Goal: Task Accomplishment & Management: Manage account settings

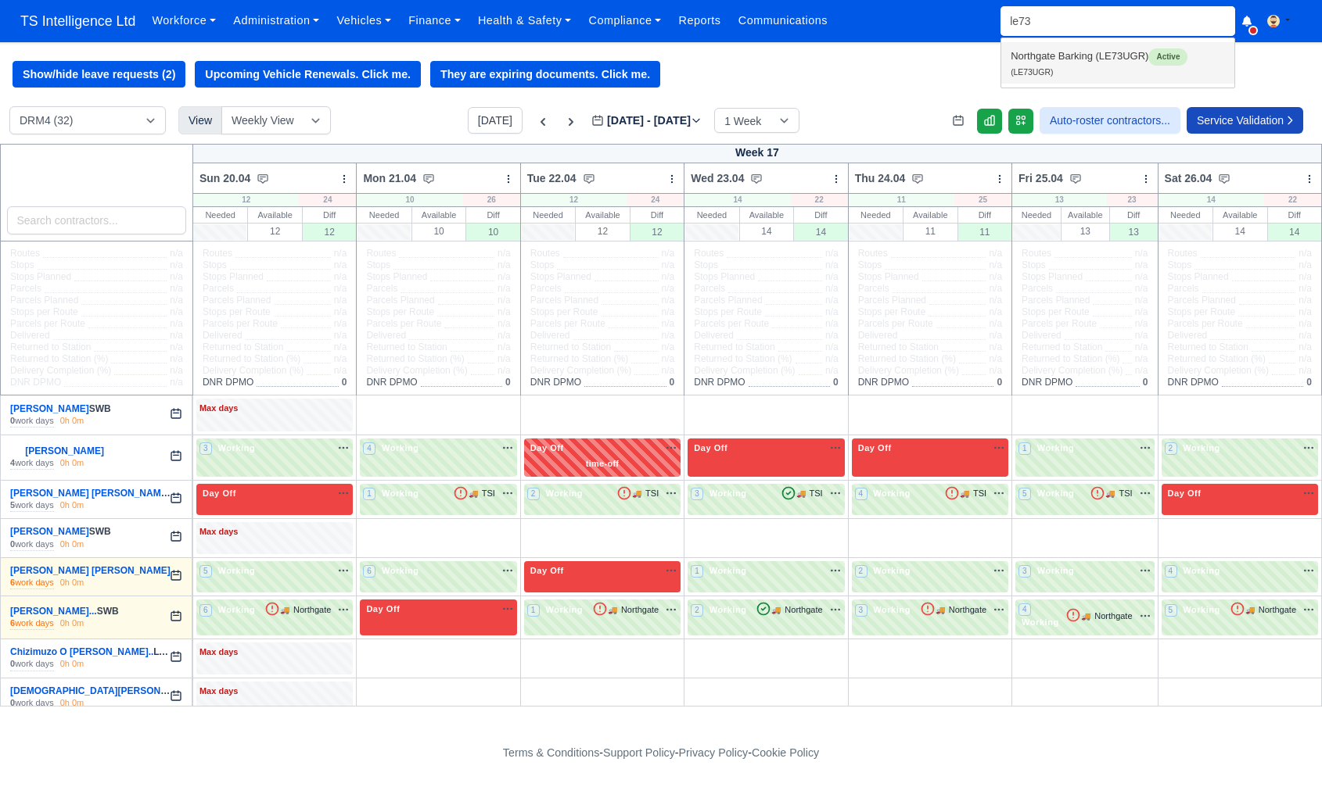
click at [1082, 57] on link "Northgate Barking (LE73UGR) Active (LE73UGR)" at bounding box center [1117, 62] width 233 height 41
type input "LE73UGR"
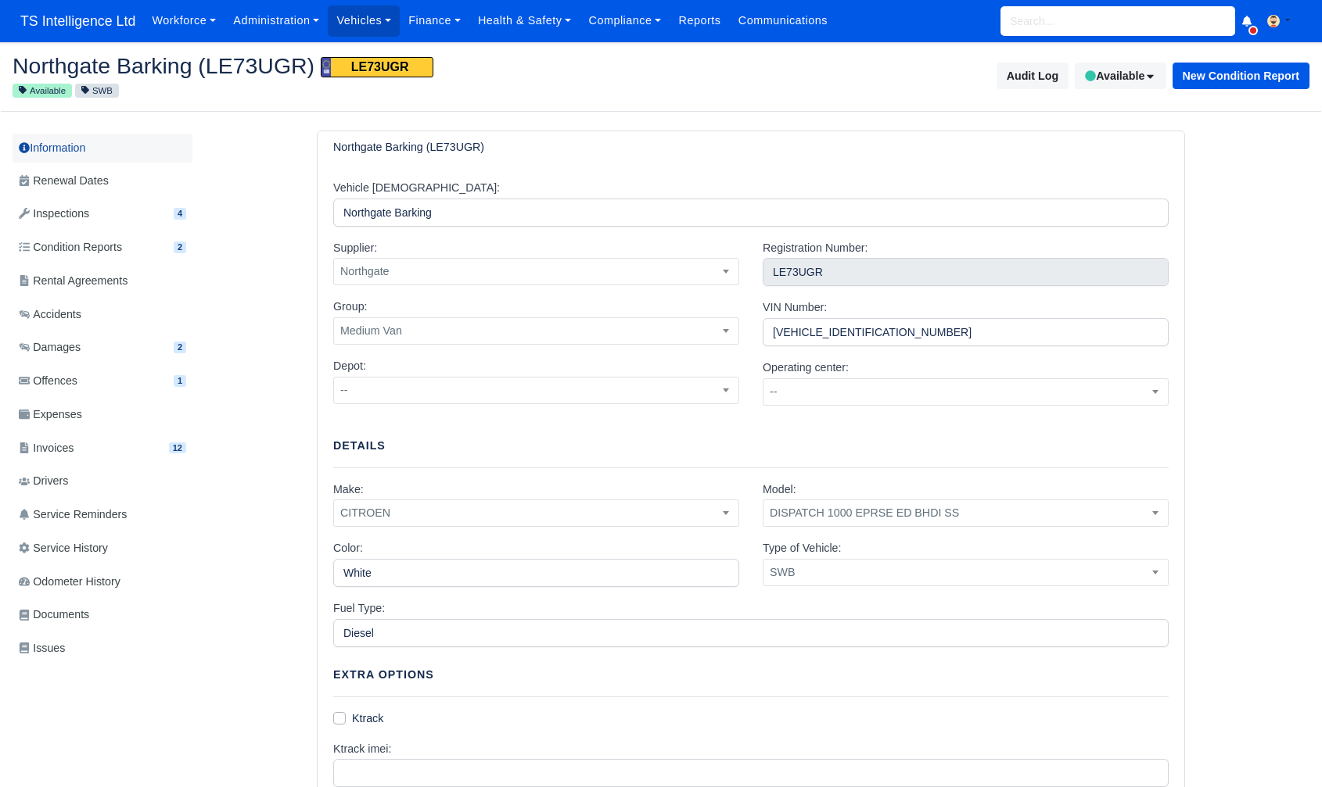
click at [58, 147] on link "Information" at bounding box center [103, 148] width 180 height 29
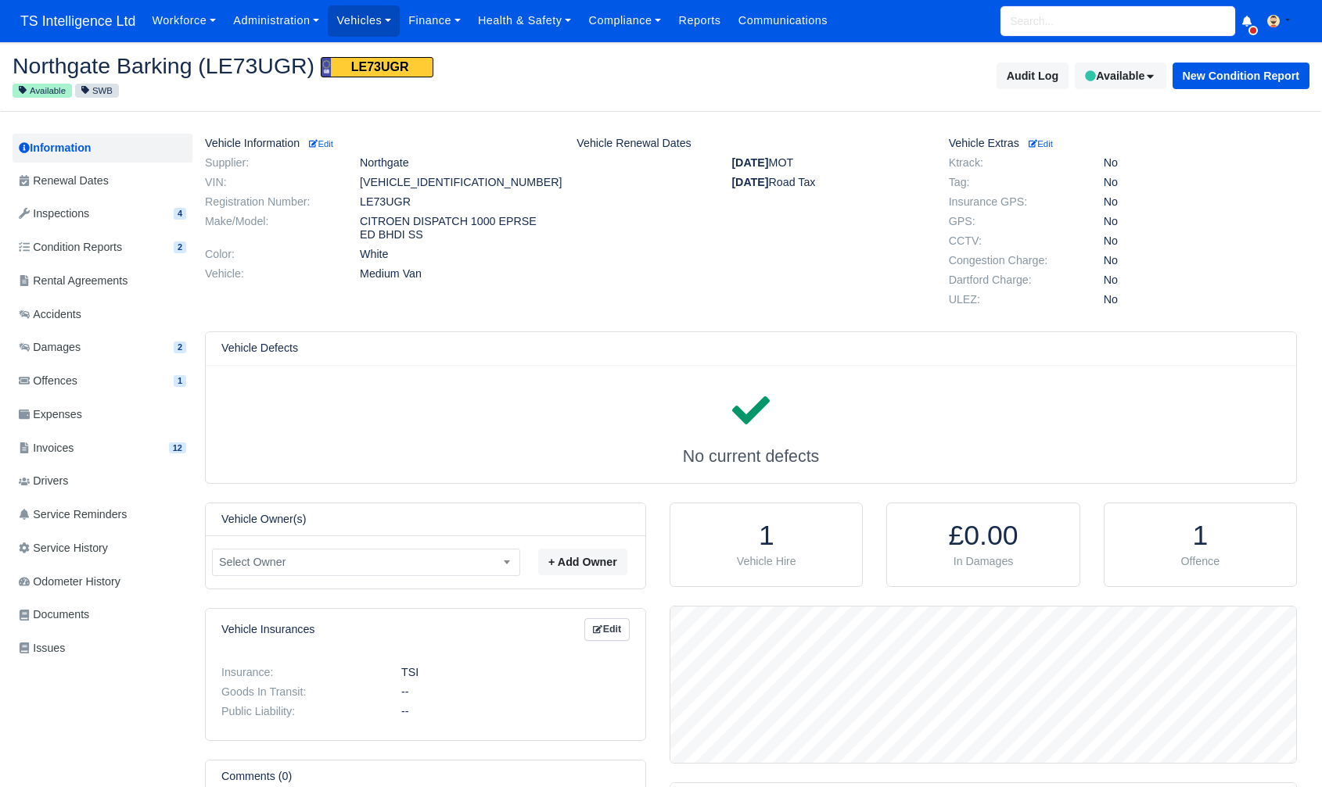
click at [1013, 23] on input "search" at bounding box center [1117, 21] width 235 height 30
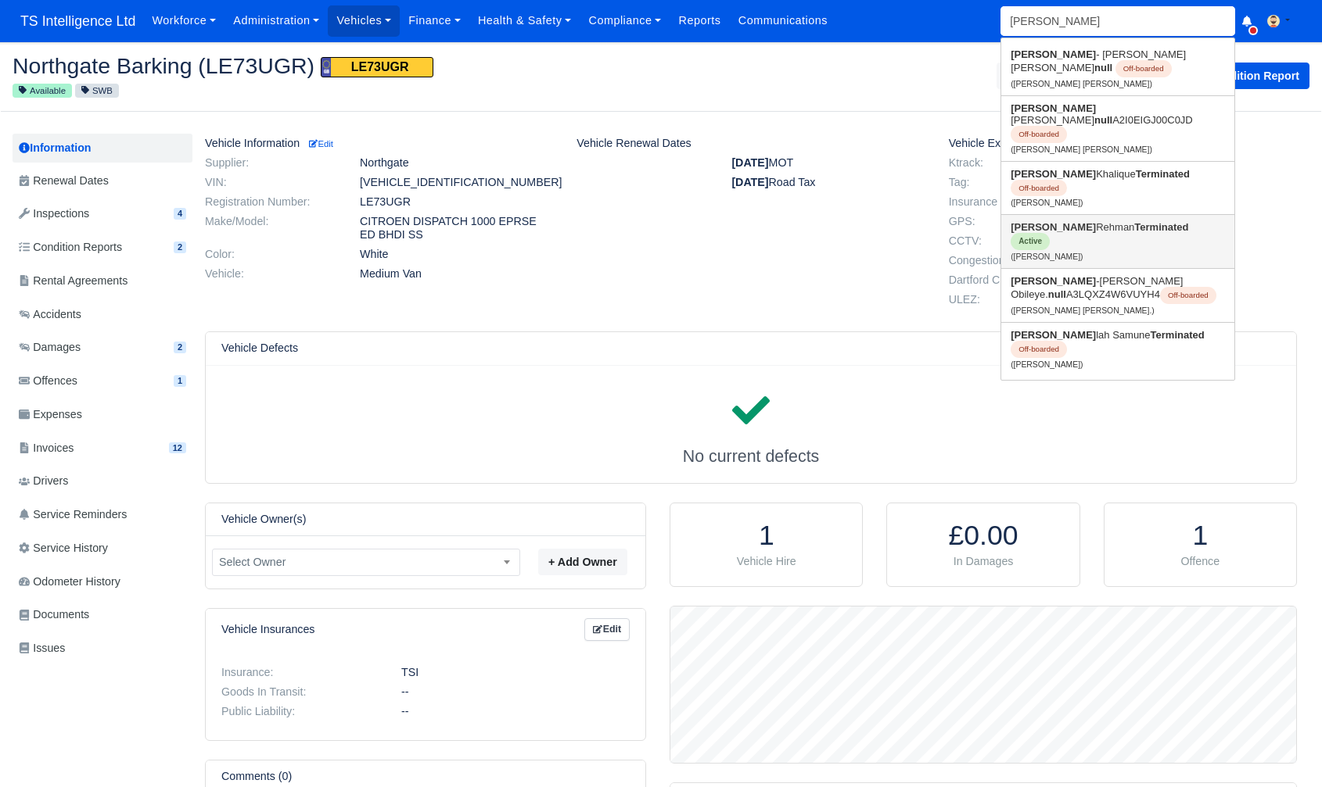
click at [1034, 221] on strong "Abdul" at bounding box center [1052, 227] width 85 height 12
type input "[PERSON_NAME]"
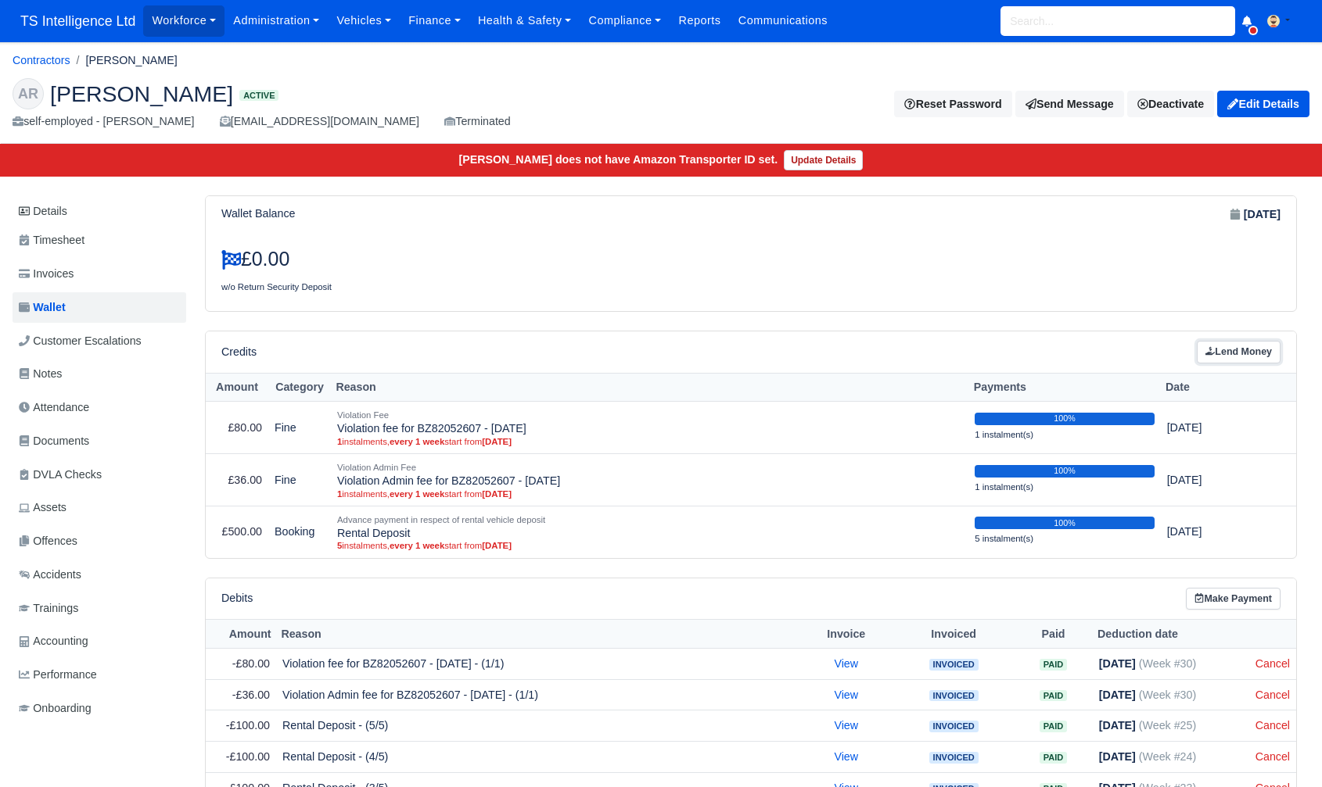
click at [1257, 356] on link "Lend Money" at bounding box center [1238, 352] width 84 height 23
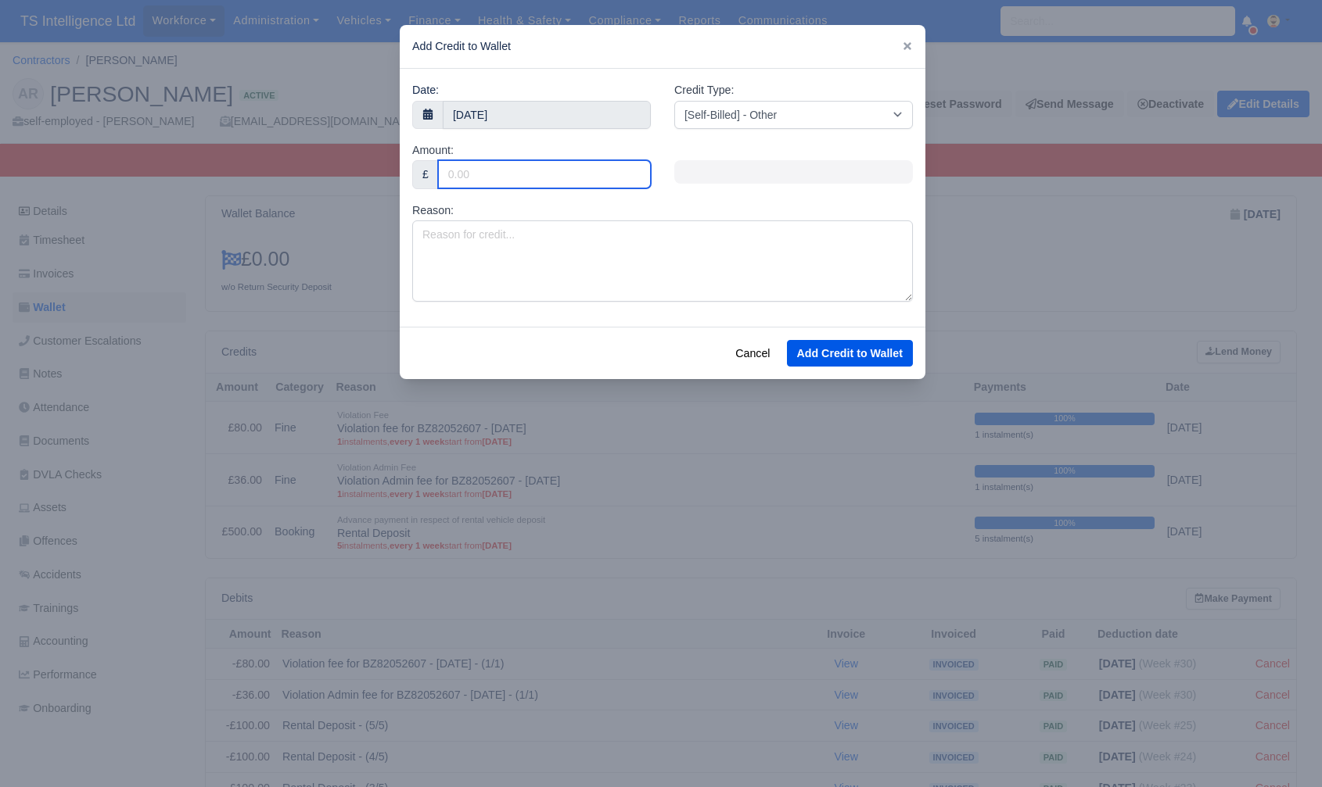
click at [528, 163] on input "Amount:" at bounding box center [544, 174] width 213 height 28
type input "480"
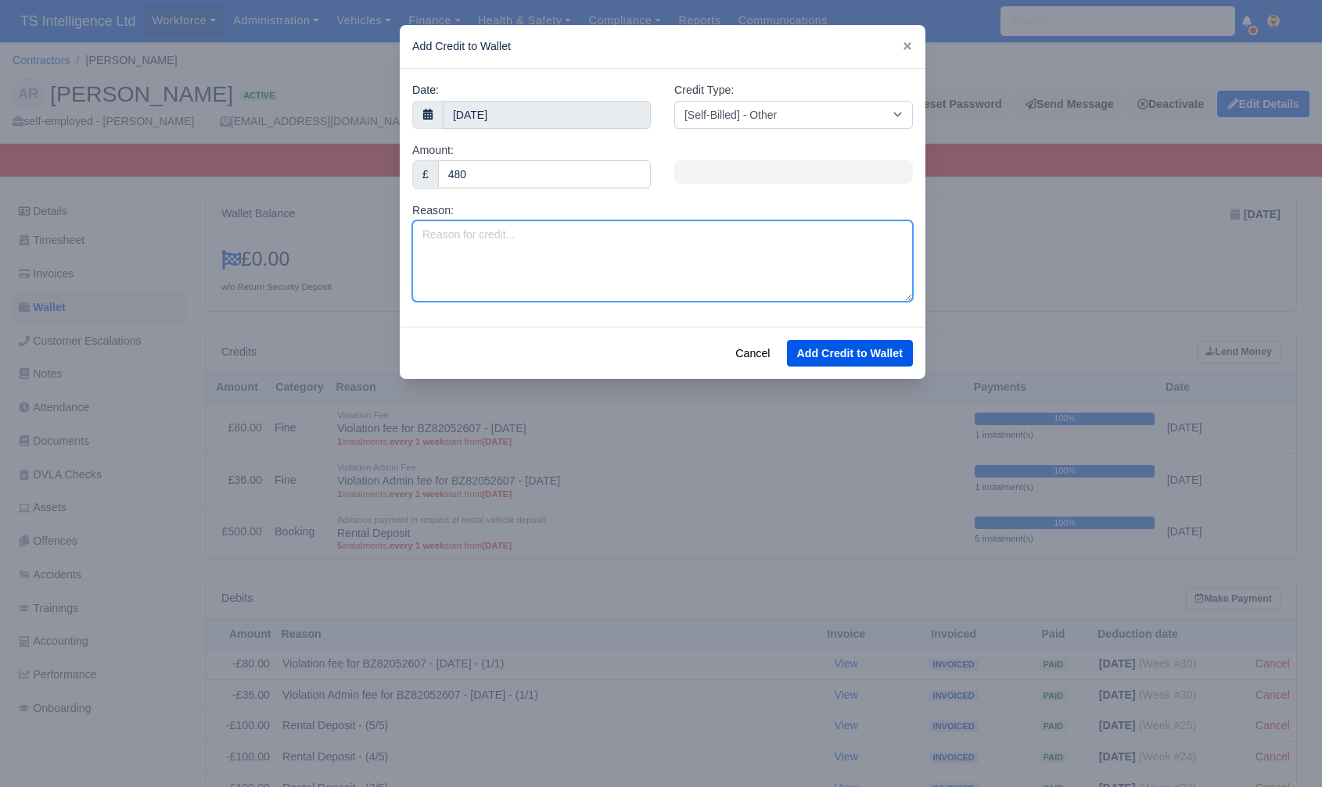
click at [484, 251] on textarea "Reason:" at bounding box center [662, 261] width 500 height 81
type textarea "Estimate 206 LE73UGR"
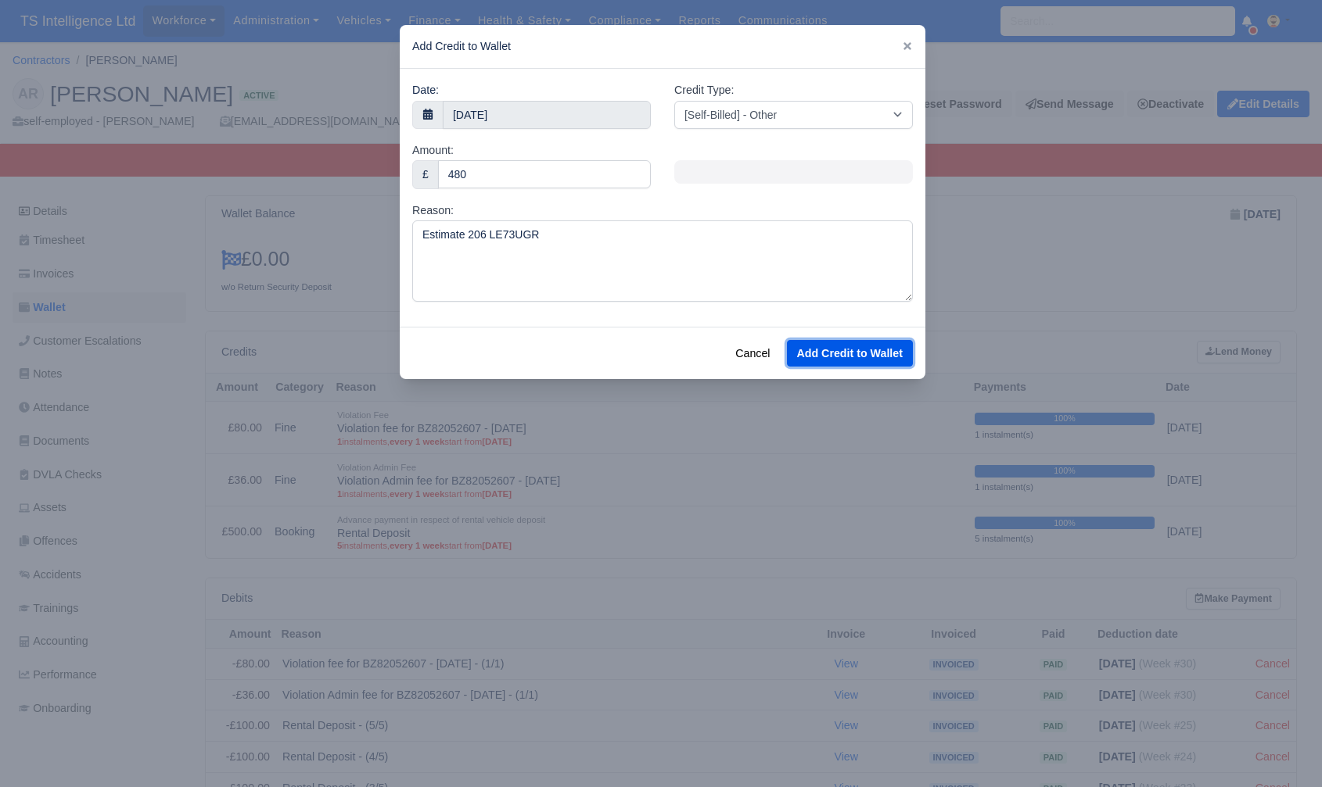
click at [837, 357] on button "Add Credit to Wallet" at bounding box center [850, 353] width 126 height 27
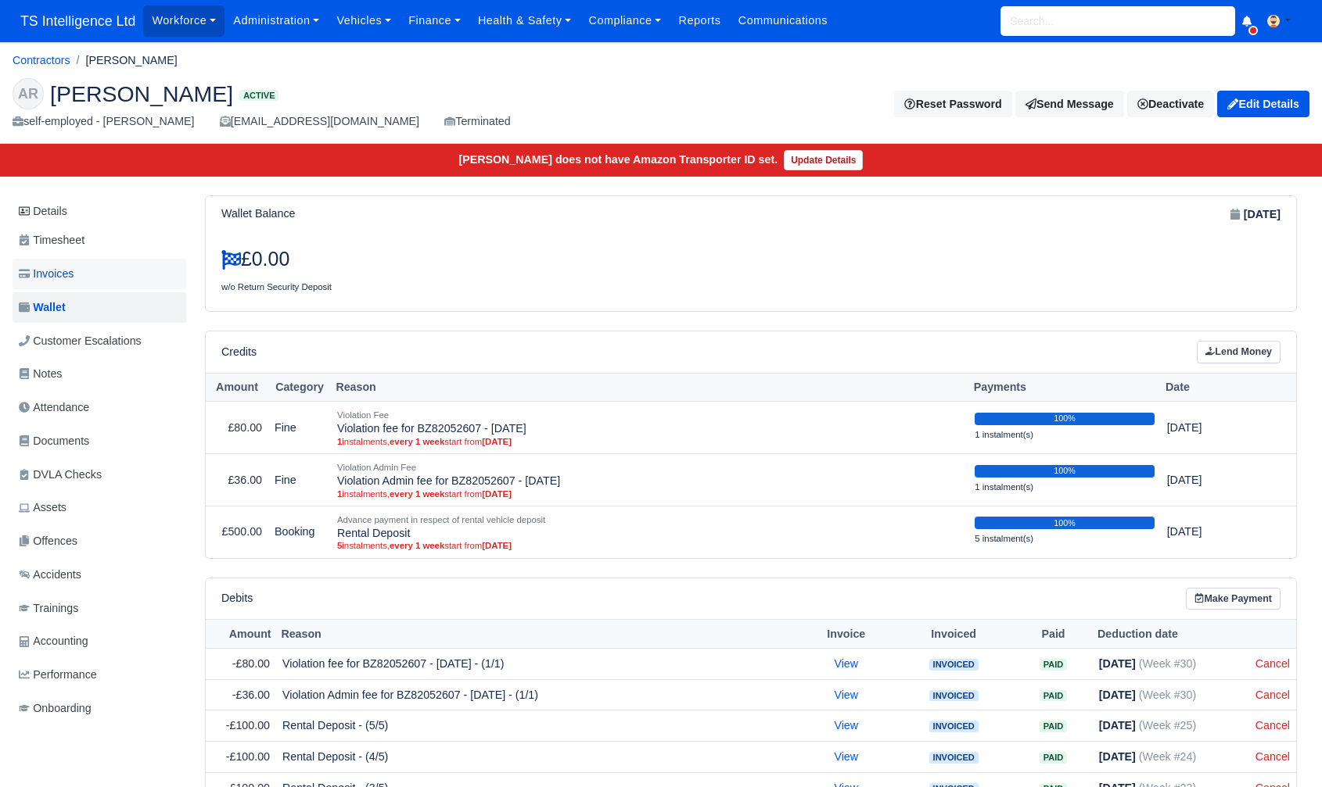
click at [82, 271] on link "Invoices" at bounding box center [100, 274] width 174 height 30
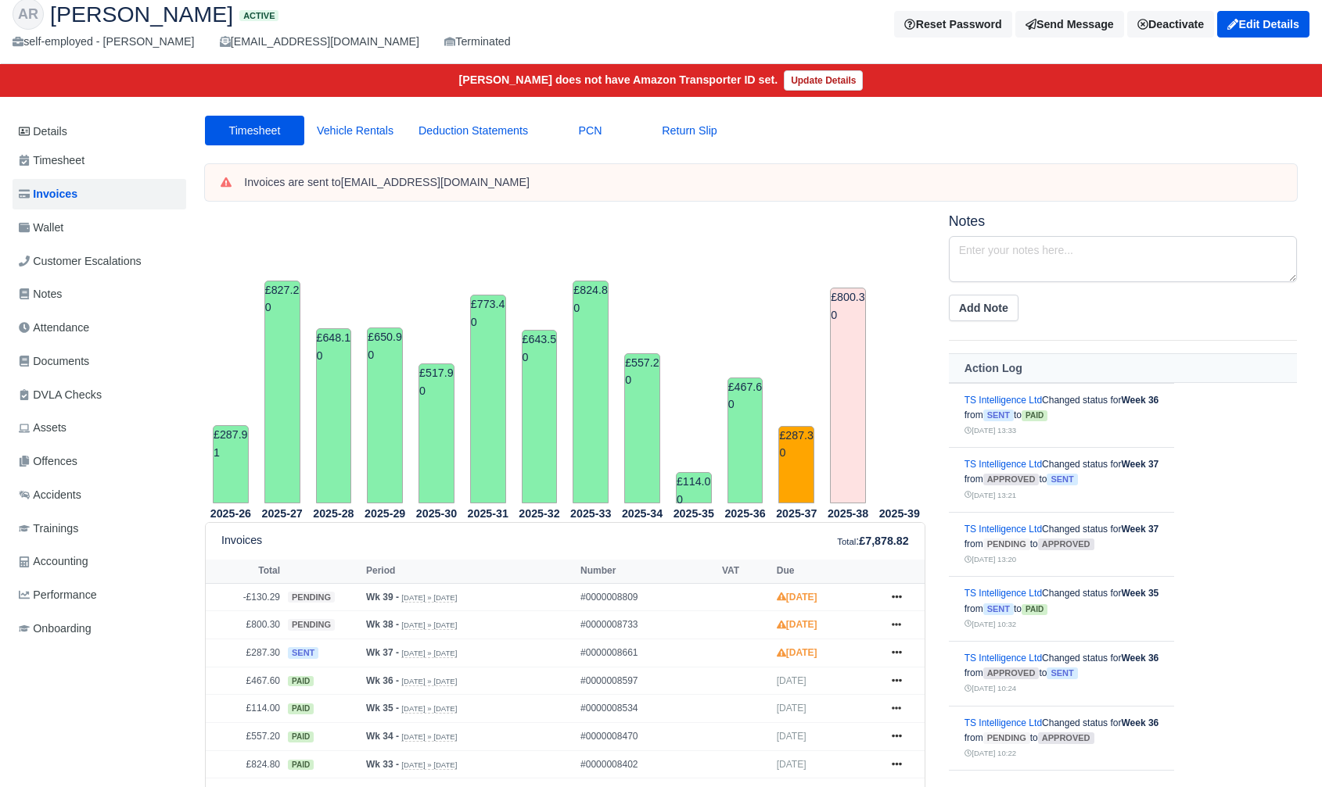
scroll to position [155, 0]
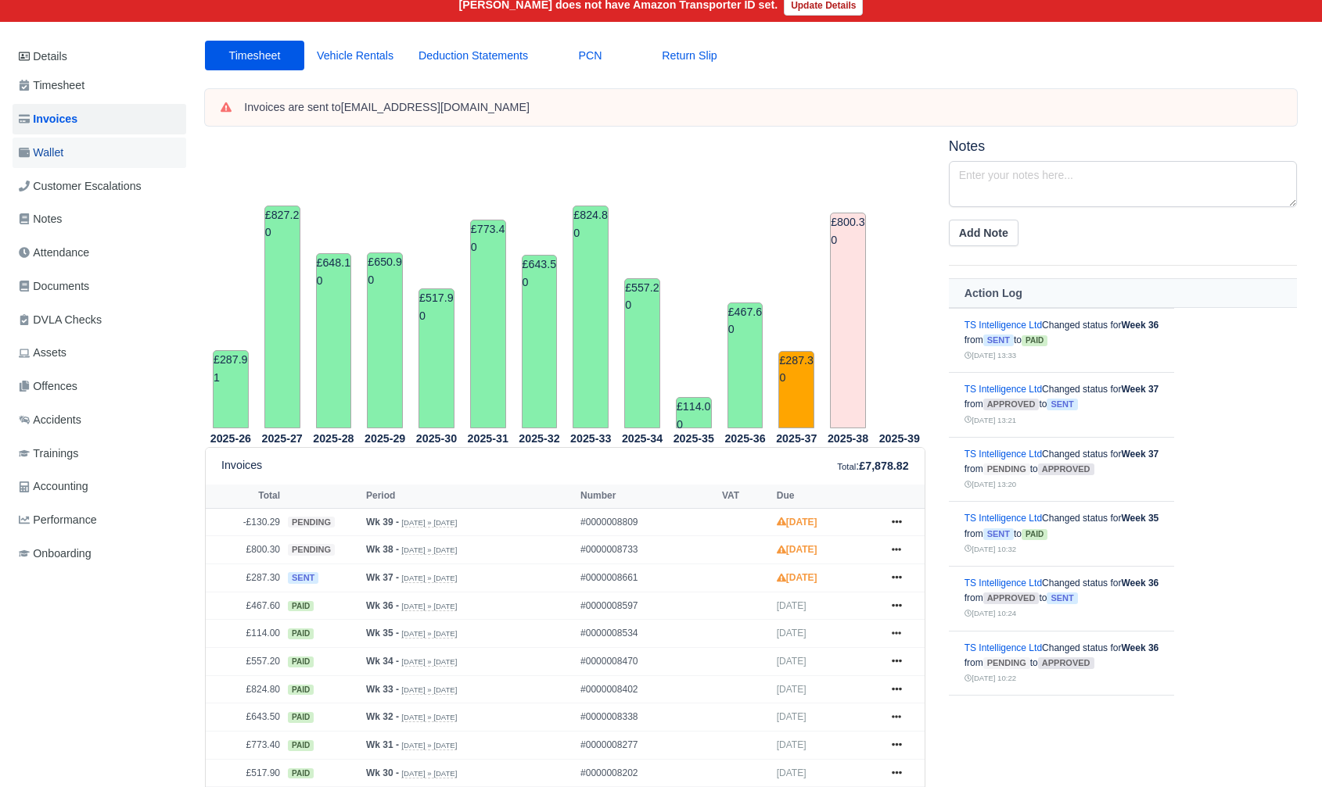
click at [78, 149] on link "Wallet" at bounding box center [100, 153] width 174 height 30
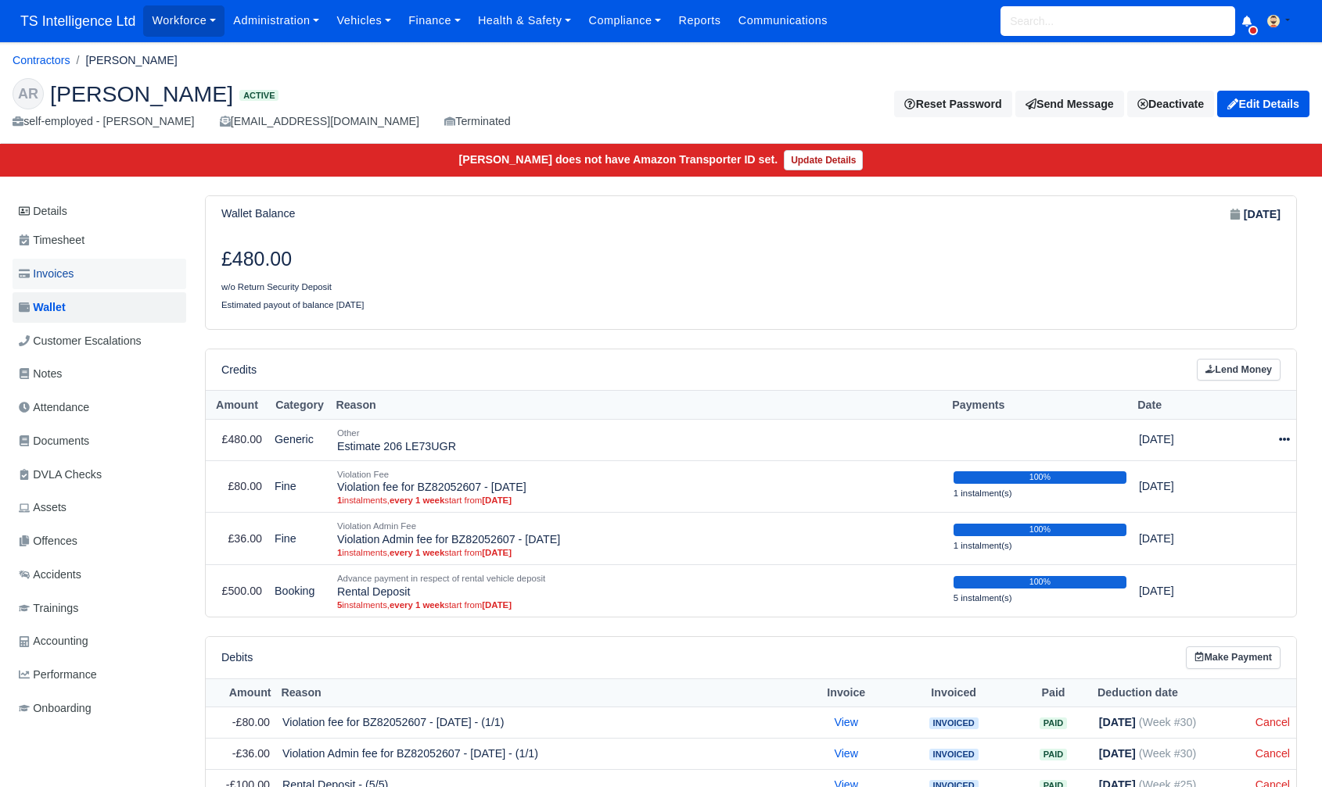
click at [74, 278] on span "Invoices" at bounding box center [46, 274] width 55 height 18
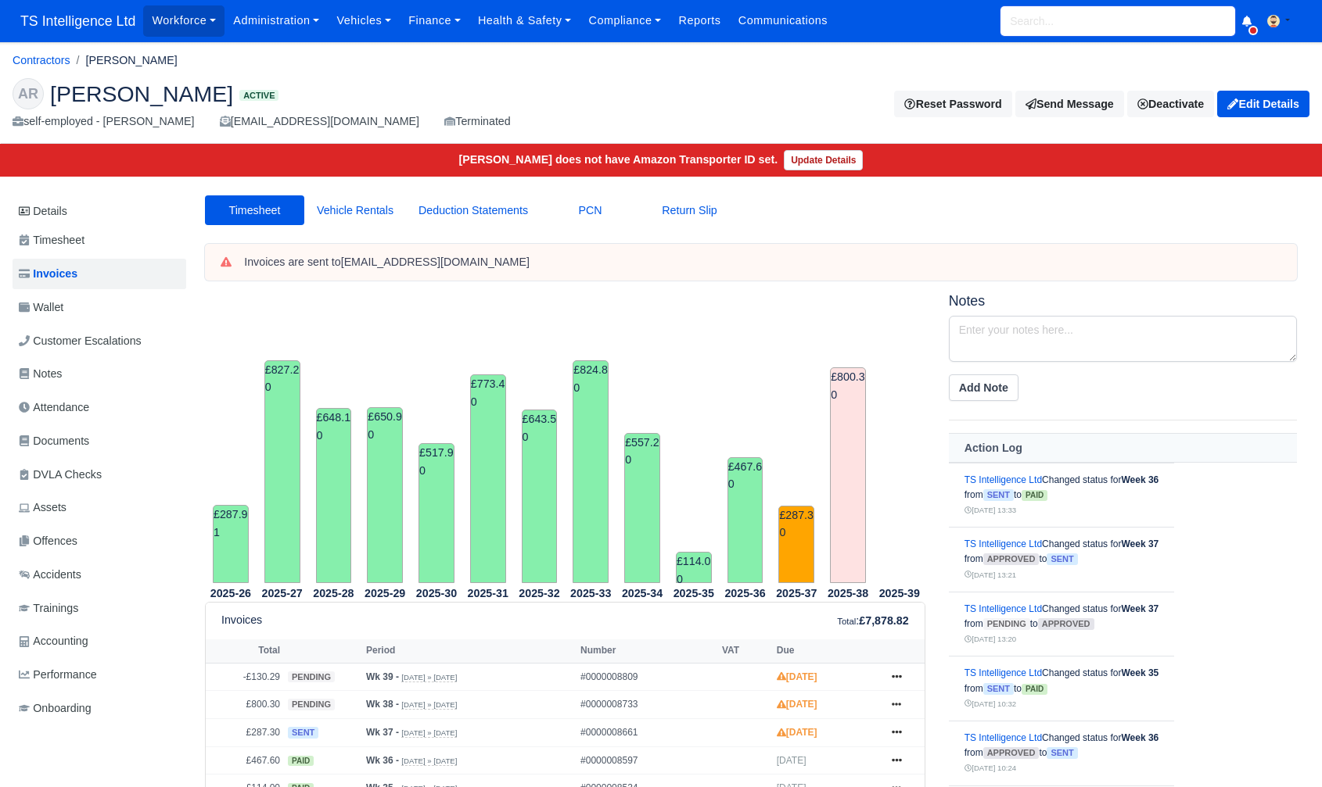
click at [1035, 11] on input "search" at bounding box center [1117, 21] width 235 height 30
click at [1031, 56] on strong "Vikas" at bounding box center [1023, 54] width 27 height 12
type input "[PERSON_NAME]"
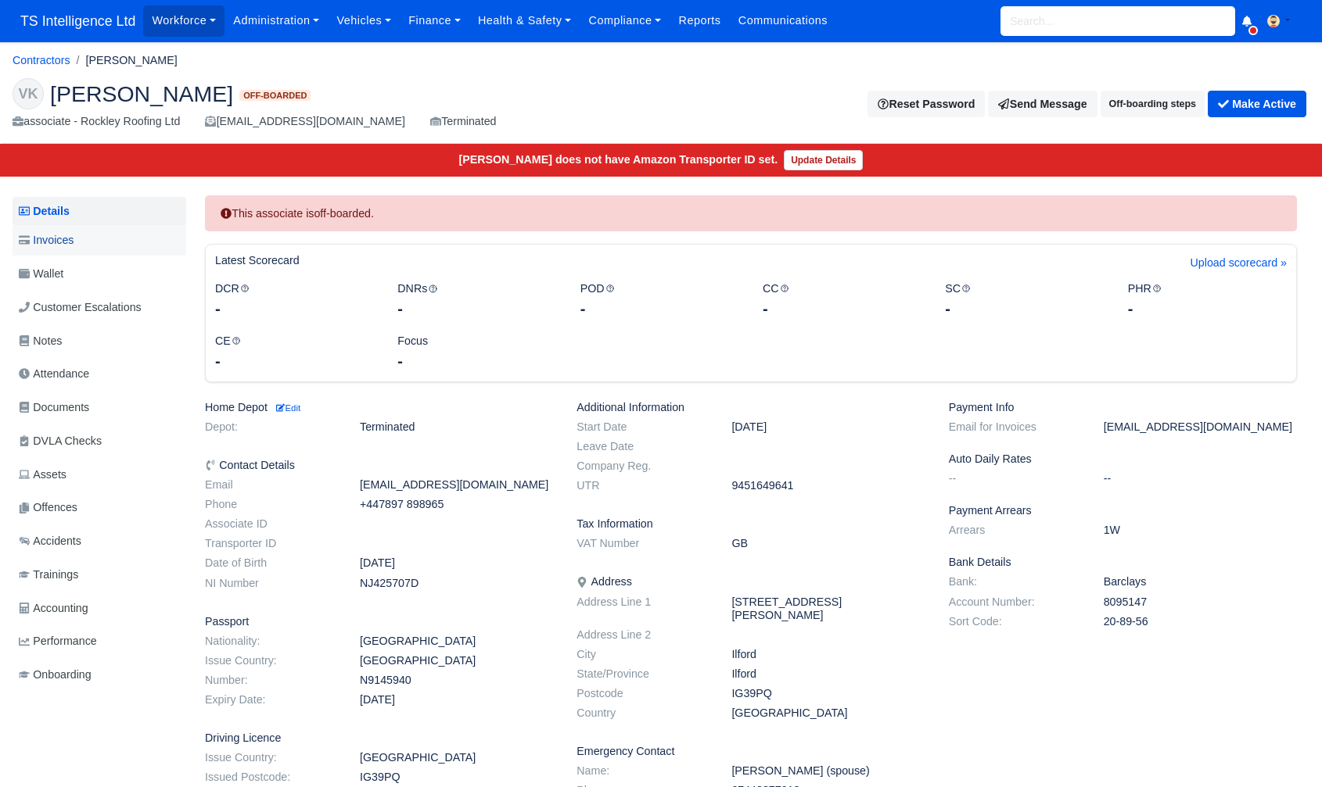
click at [85, 244] on link "Invoices" at bounding box center [100, 240] width 174 height 30
